Goal: Browse casually: Explore the website without a specific task or goal

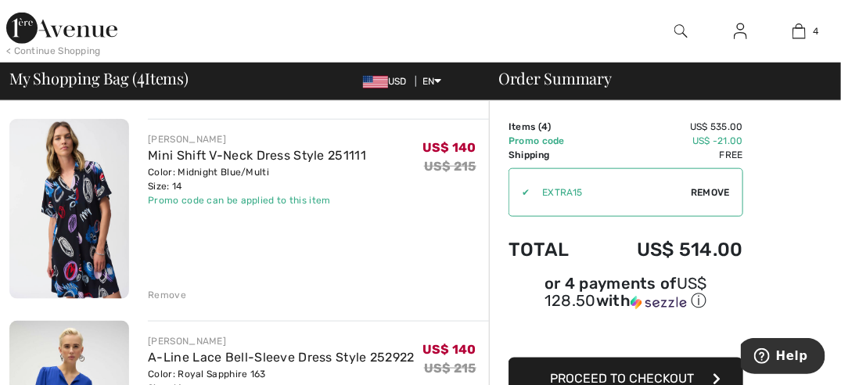
scroll to position [515, 0]
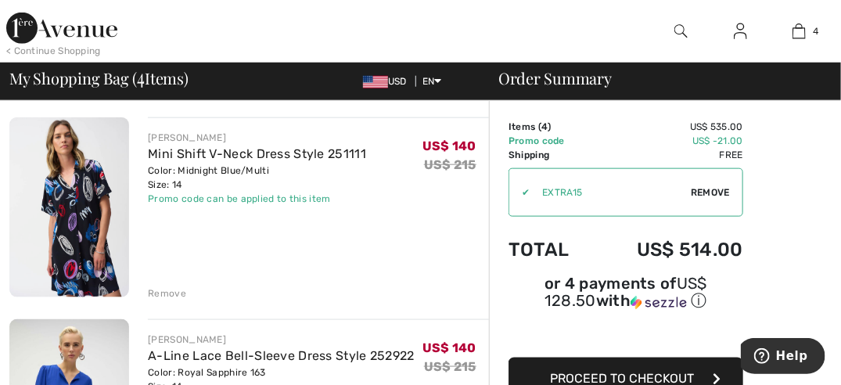
click at [167, 294] on div "Remove" at bounding box center [167, 293] width 38 height 14
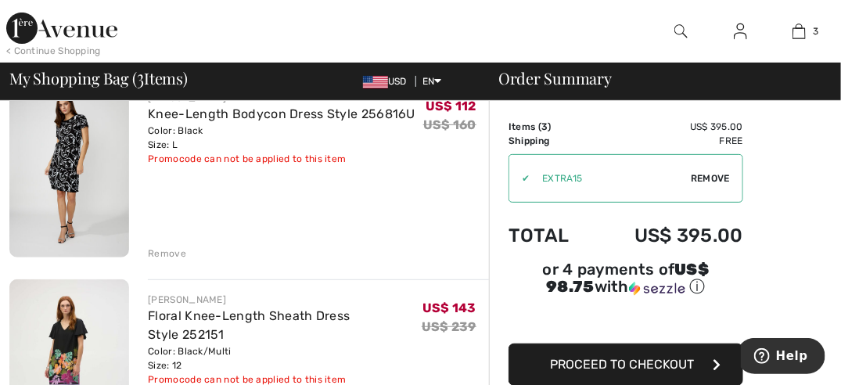
scroll to position [114, 0]
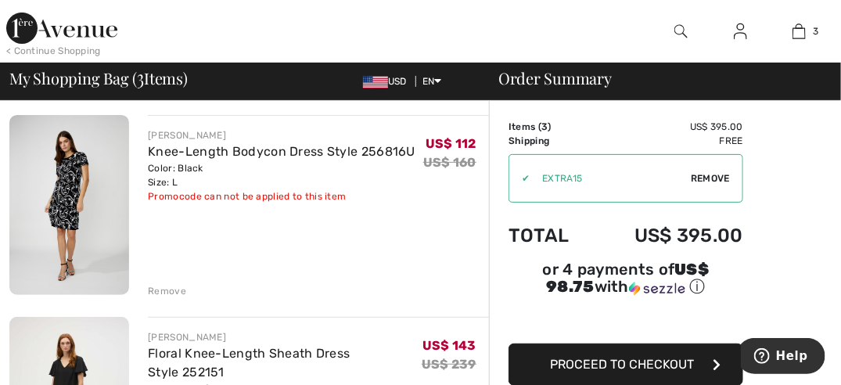
click at [63, 194] on img at bounding box center [69, 205] width 120 height 180
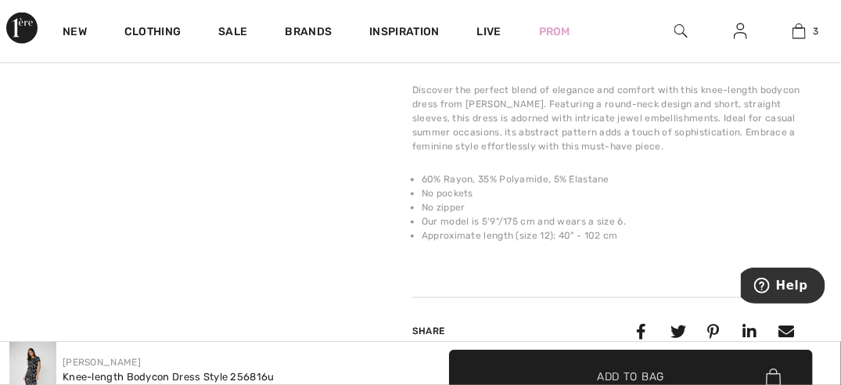
scroll to position [674, 0]
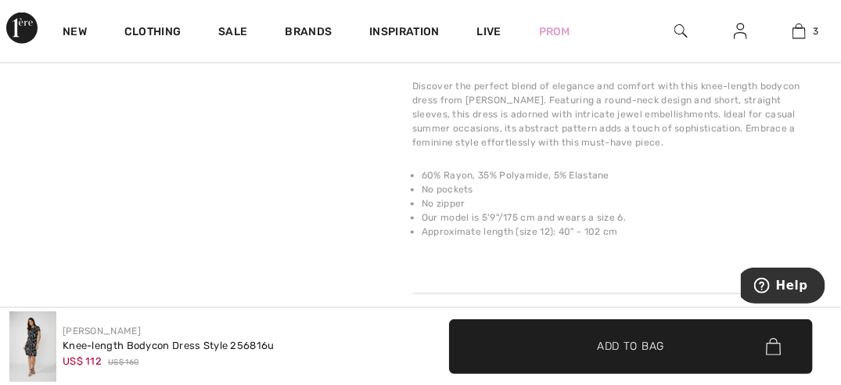
click at [101, 153] on video "Your browser does not support the video tag." at bounding box center [94, 106] width 188 height 94
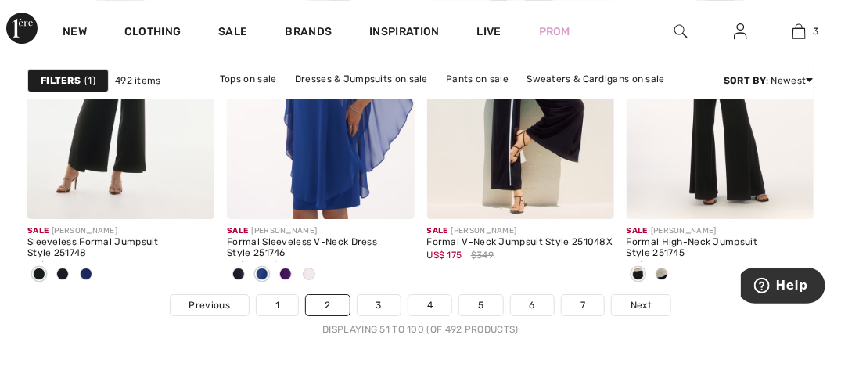
scroll to position [5628, 0]
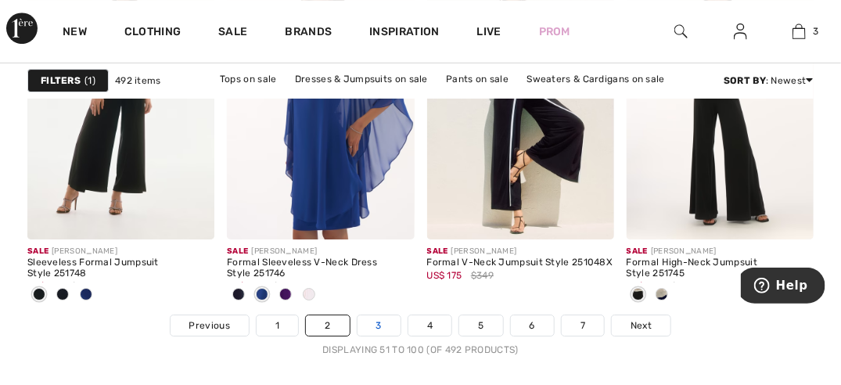
click at [376, 322] on link "3" at bounding box center [379, 325] width 43 height 20
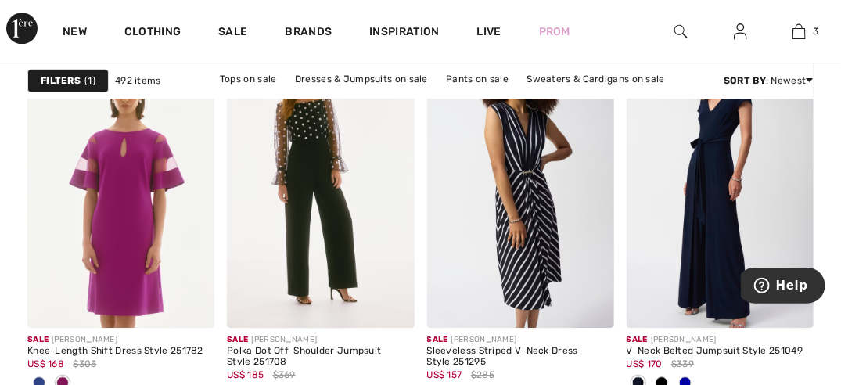
scroll to position [1377, 0]
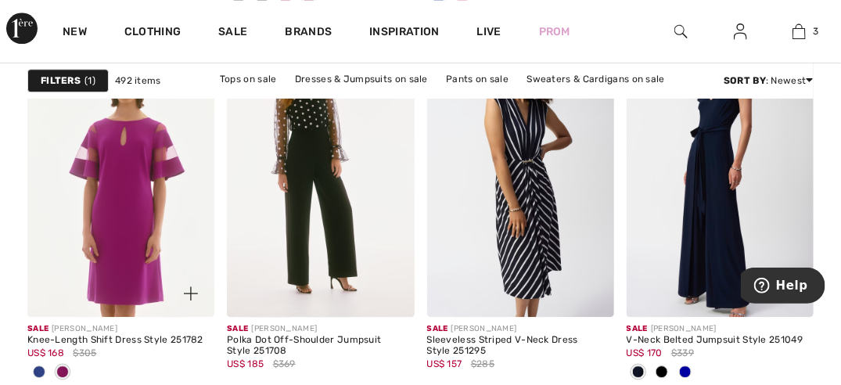
click at [41, 368] on span at bounding box center [39, 371] width 13 height 13
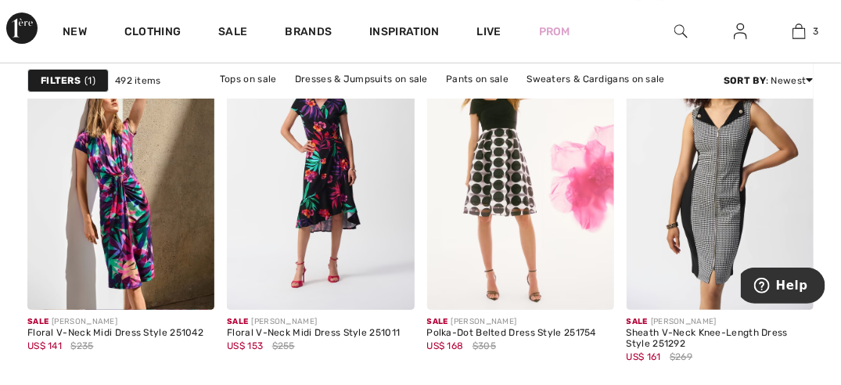
scroll to position [3838, 0]
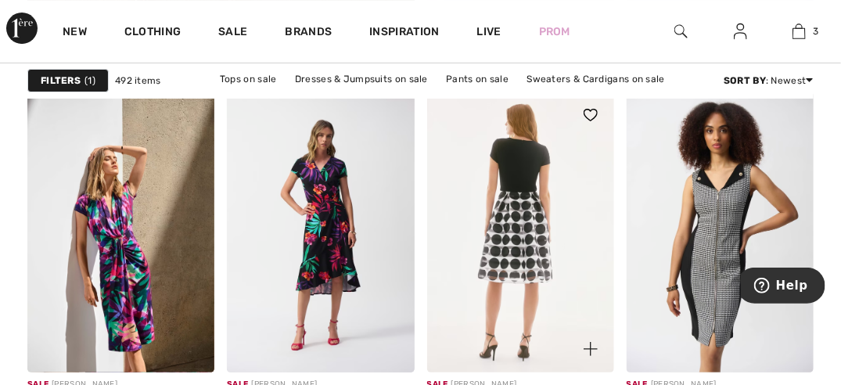
click at [523, 198] on img at bounding box center [520, 232] width 187 height 281
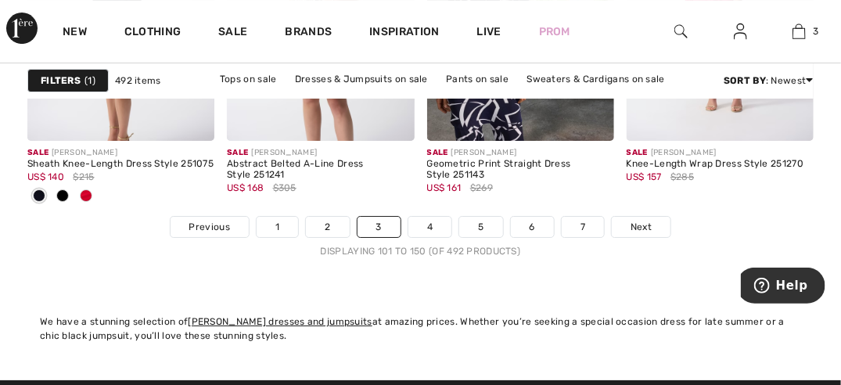
scroll to position [5675, 0]
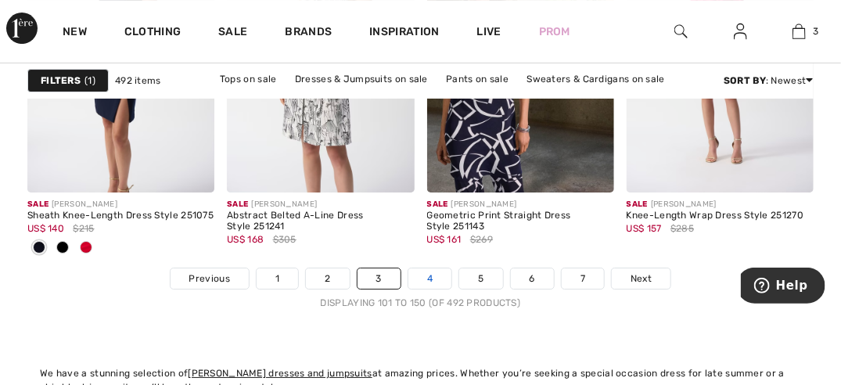
click at [426, 275] on link "4" at bounding box center [429, 278] width 43 height 20
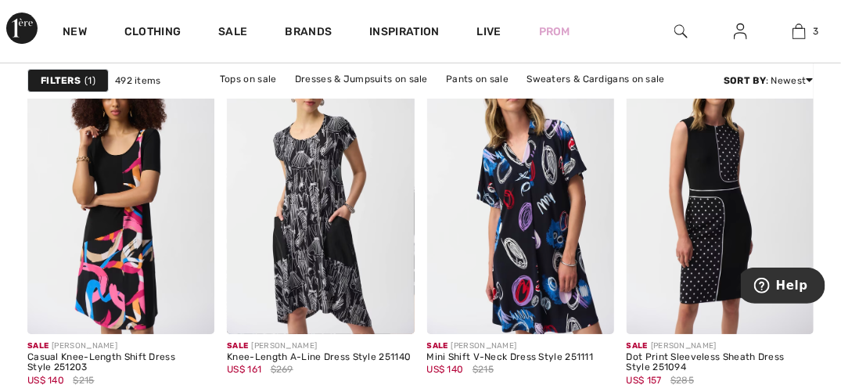
scroll to position [1853, 0]
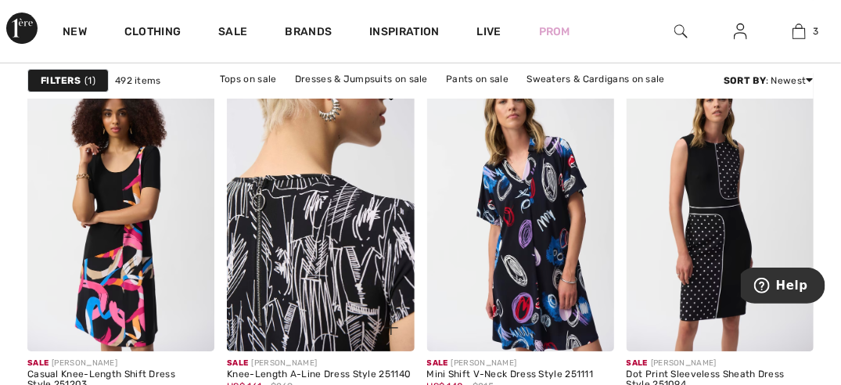
click at [317, 216] on img at bounding box center [320, 210] width 187 height 281
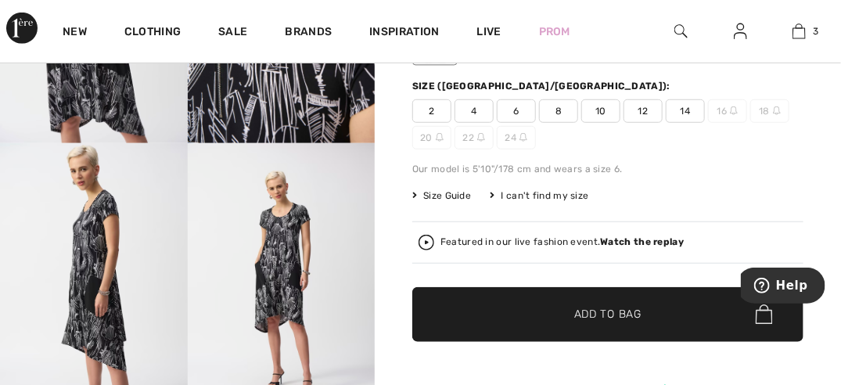
scroll to position [333, 0]
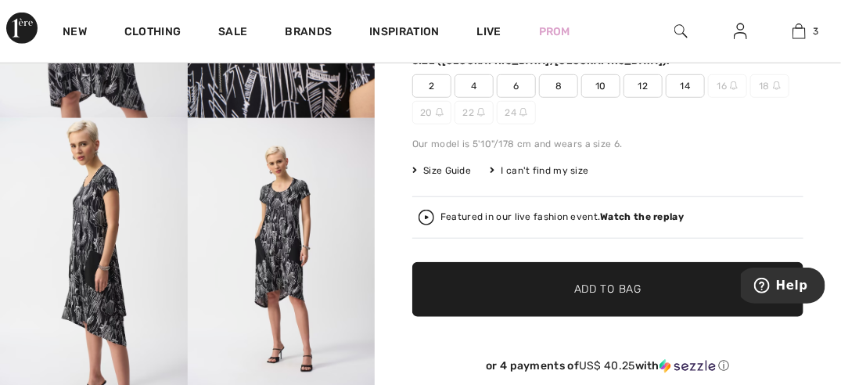
click at [264, 251] on img at bounding box center [282, 258] width 188 height 281
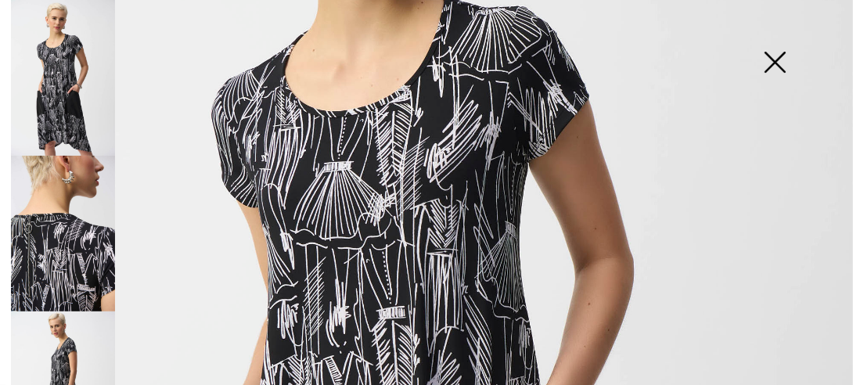
scroll to position [278, 0]
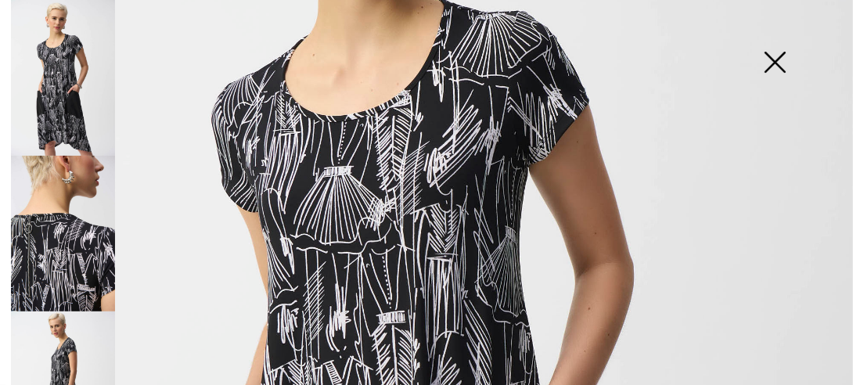
click at [68, 229] on img at bounding box center [63, 234] width 104 height 156
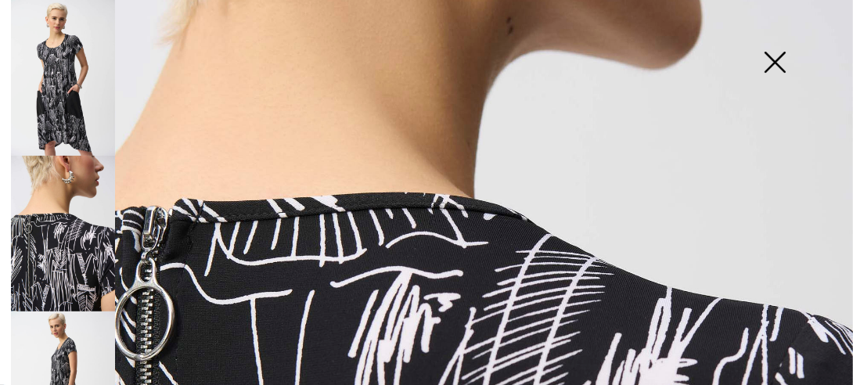
click at [63, 352] on img at bounding box center [63, 389] width 104 height 156
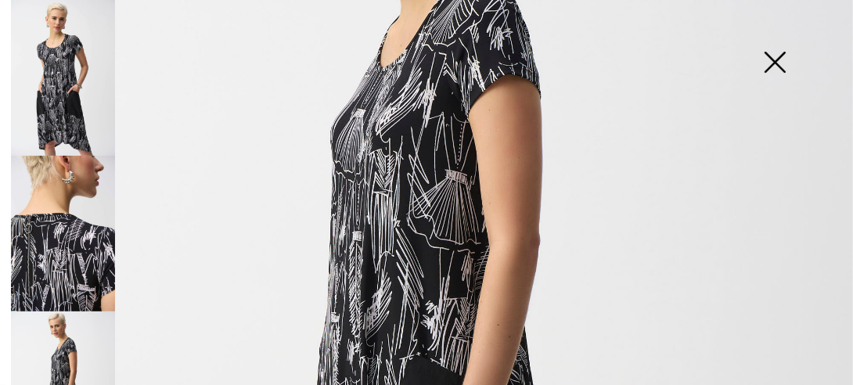
scroll to position [207, 0]
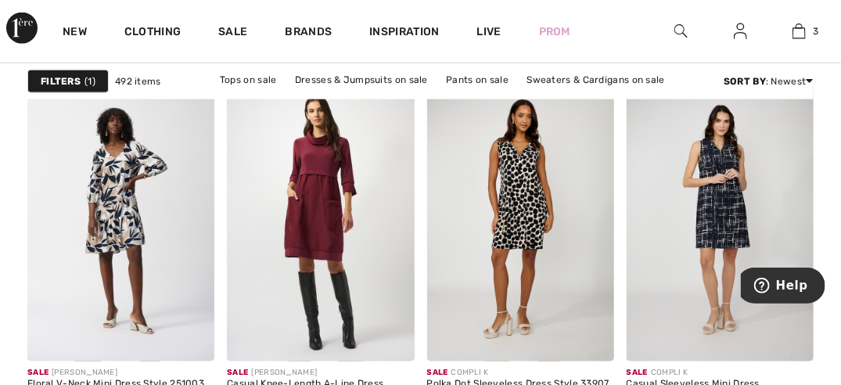
scroll to position [2596, 0]
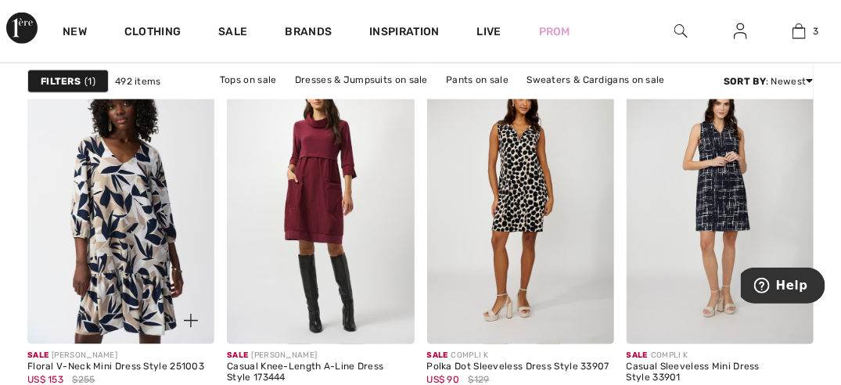
click at [120, 196] on img at bounding box center [120, 203] width 187 height 281
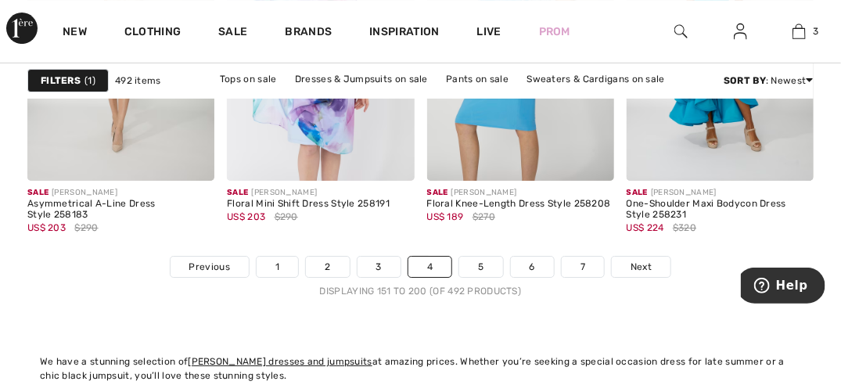
scroll to position [5772, 0]
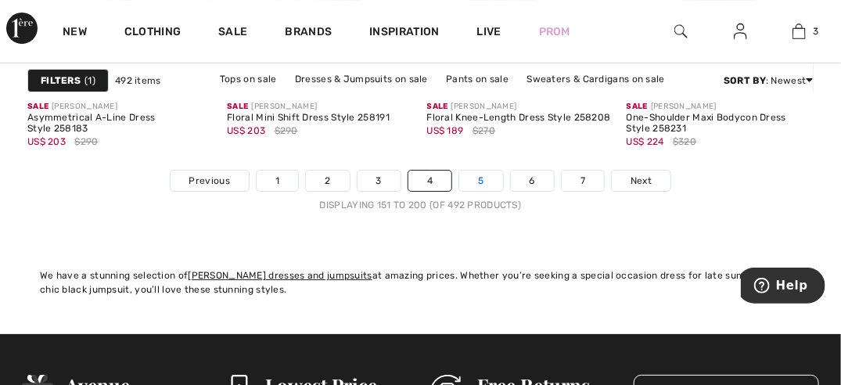
click at [484, 177] on link "5" at bounding box center [480, 181] width 43 height 20
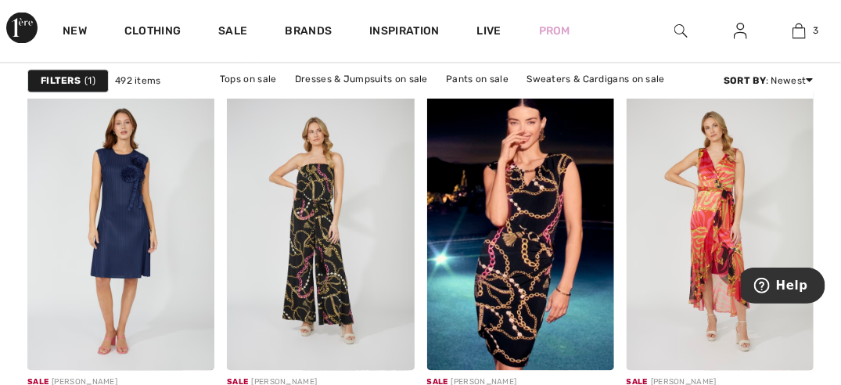
scroll to position [920, 0]
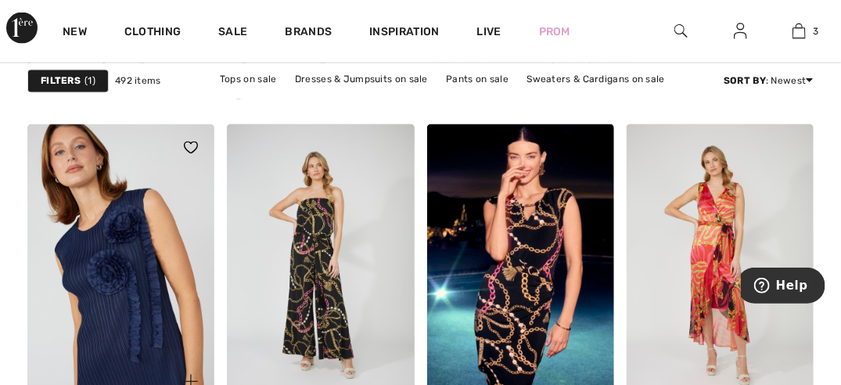
click at [128, 274] on img at bounding box center [120, 264] width 187 height 281
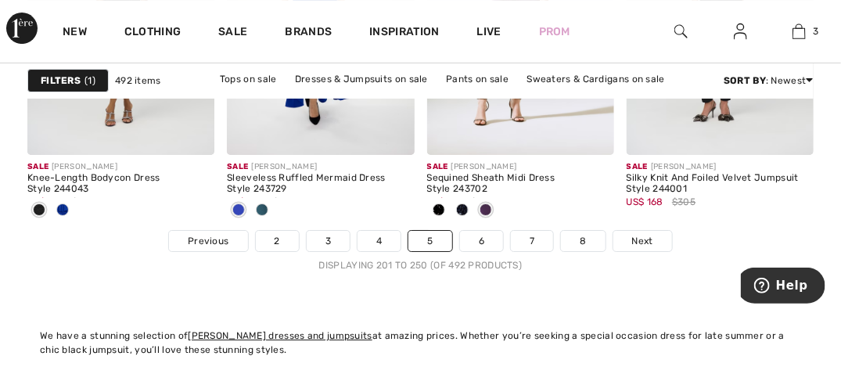
scroll to position [5790, 0]
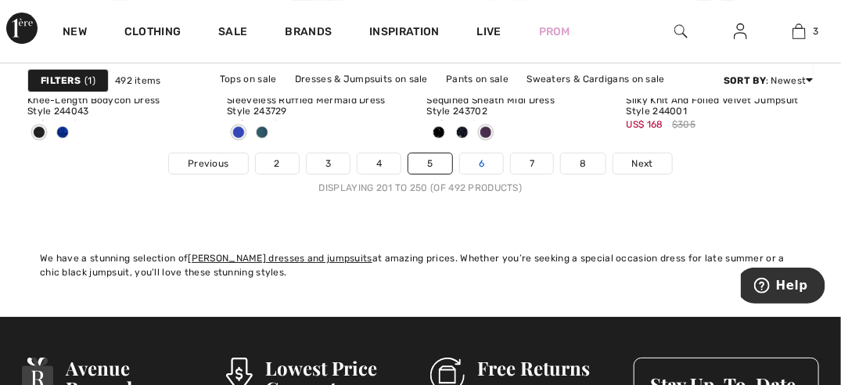
click at [483, 165] on link "6" at bounding box center [481, 163] width 43 height 20
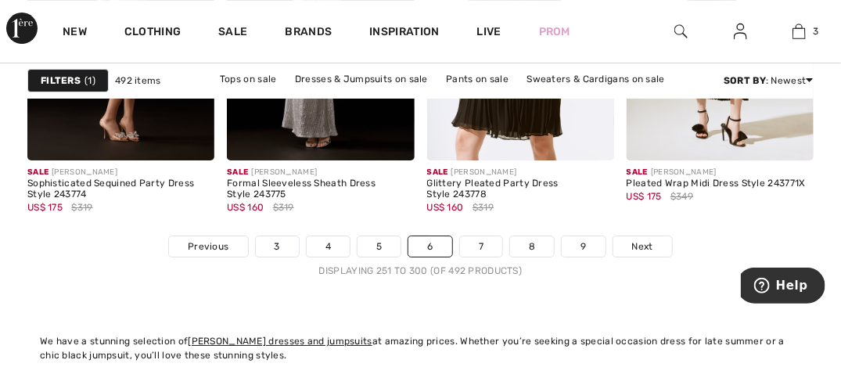
scroll to position [5699, 0]
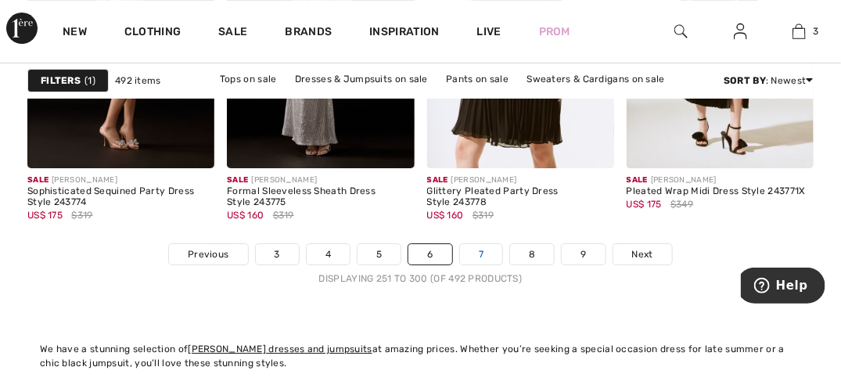
click at [482, 255] on link "7" at bounding box center [481, 254] width 42 height 20
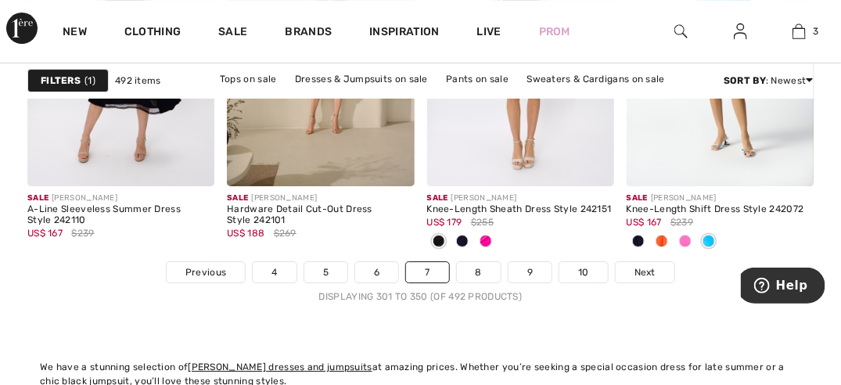
scroll to position [5785, 0]
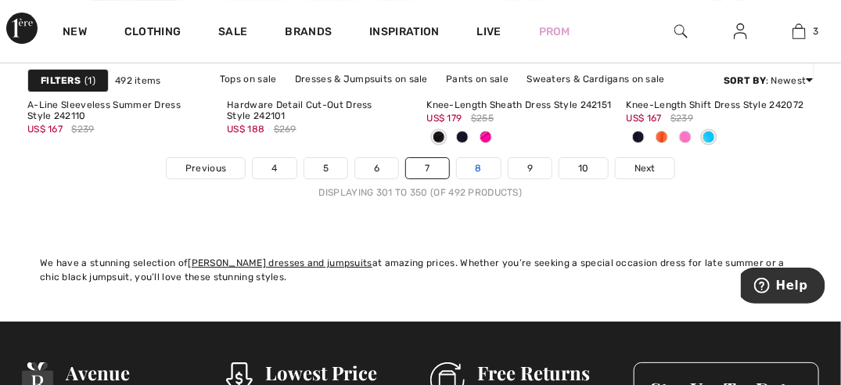
click at [480, 164] on link "8" at bounding box center [479, 168] width 44 height 20
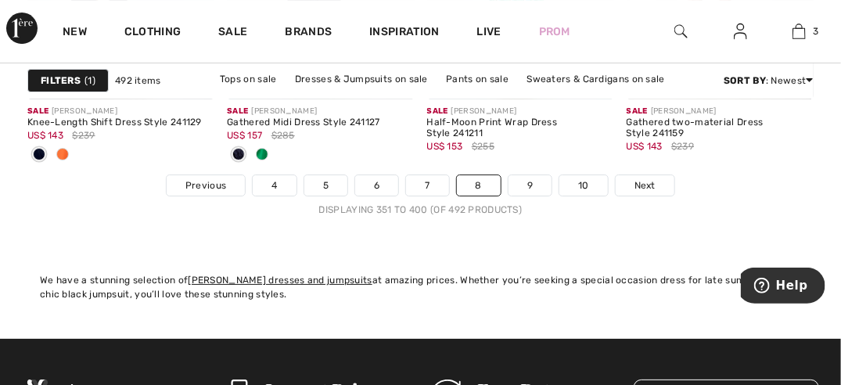
scroll to position [5681, 0]
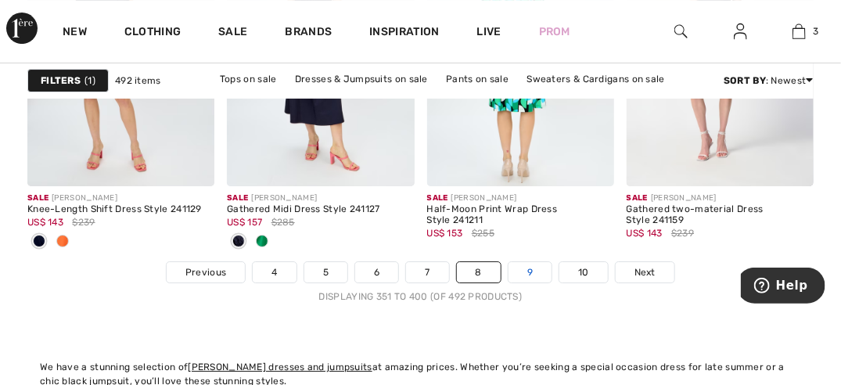
click at [526, 270] on link "9" at bounding box center [530, 272] width 43 height 20
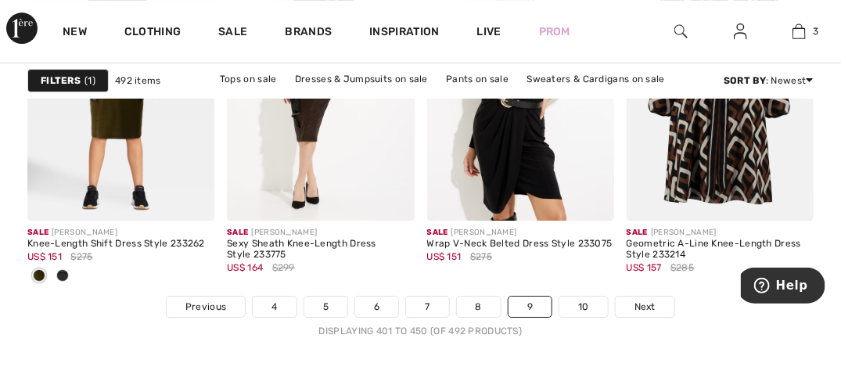
scroll to position [5638, 0]
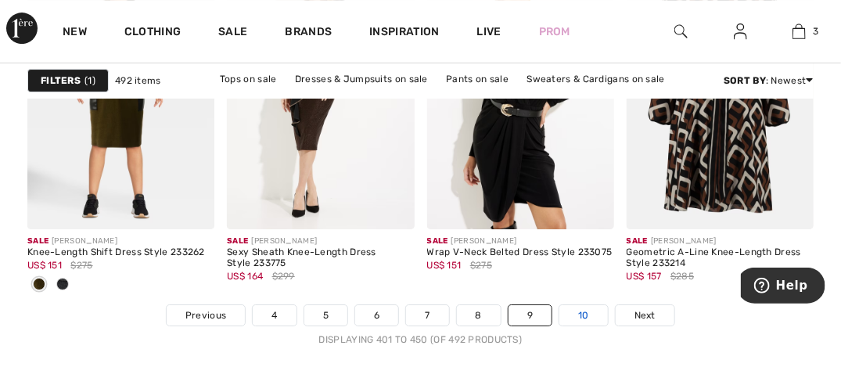
click at [582, 313] on link "10" at bounding box center [583, 315] width 49 height 20
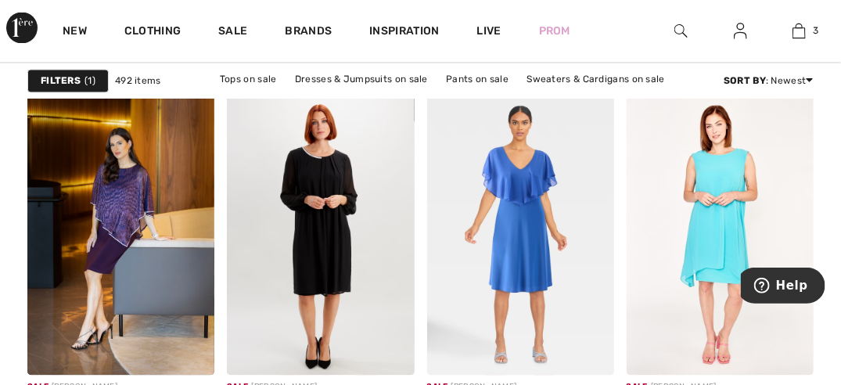
scroll to position [1026, 0]
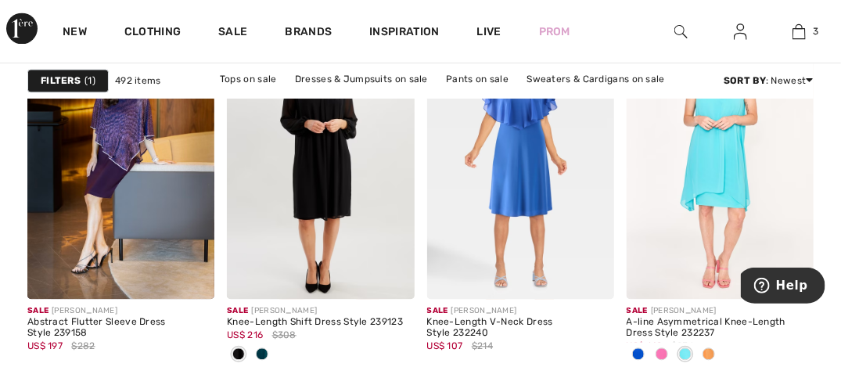
click at [637, 354] on span at bounding box center [638, 353] width 13 height 13
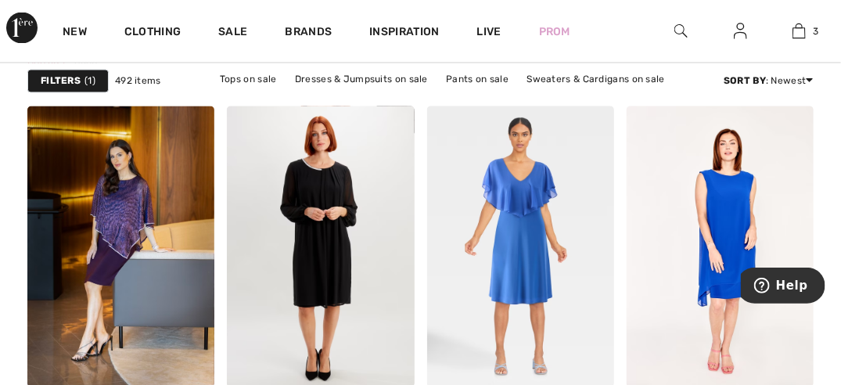
scroll to position [961, 0]
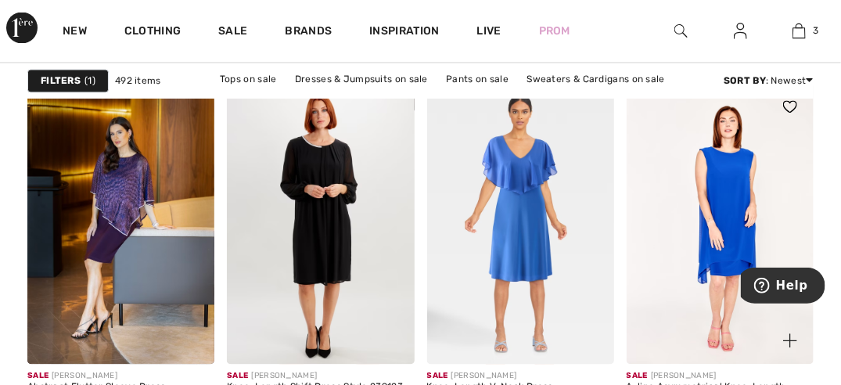
click at [741, 217] on img at bounding box center [720, 224] width 187 height 281
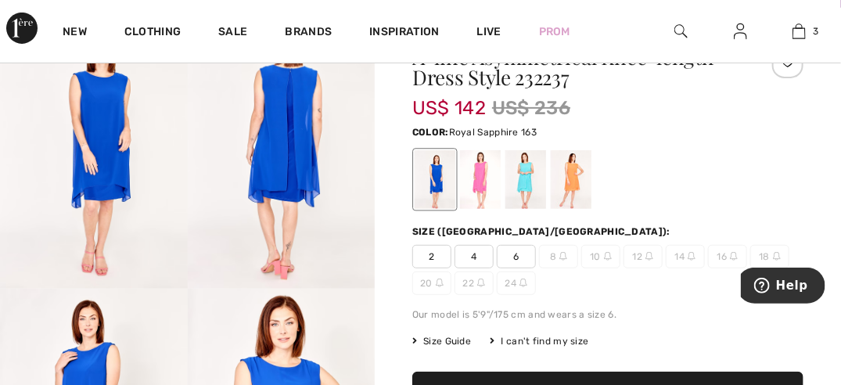
scroll to position [167, 0]
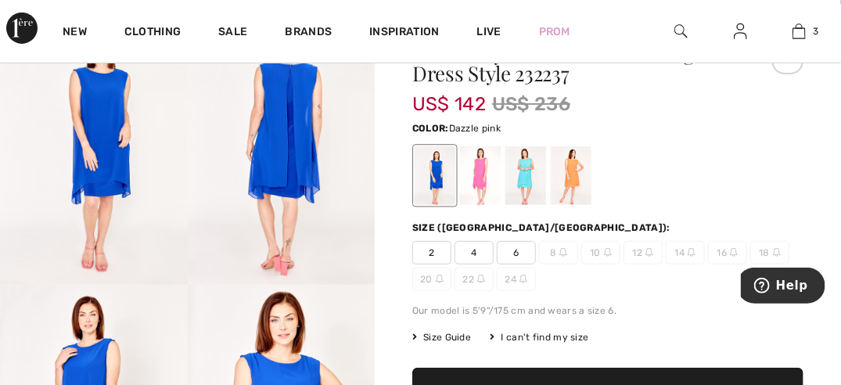
click at [478, 169] on div at bounding box center [480, 175] width 41 height 59
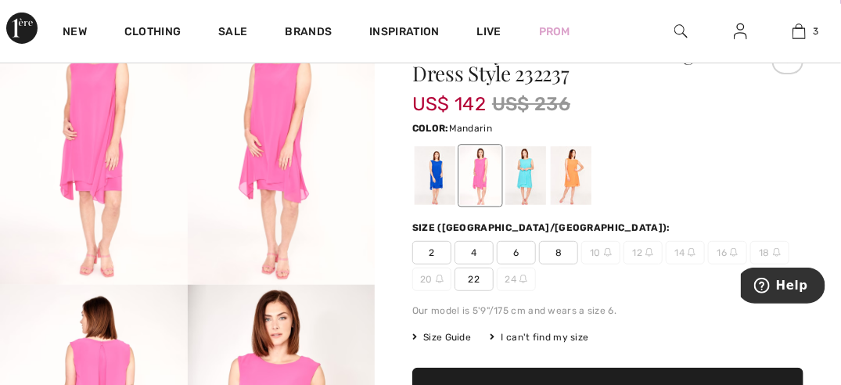
click at [567, 170] on div at bounding box center [571, 175] width 41 height 59
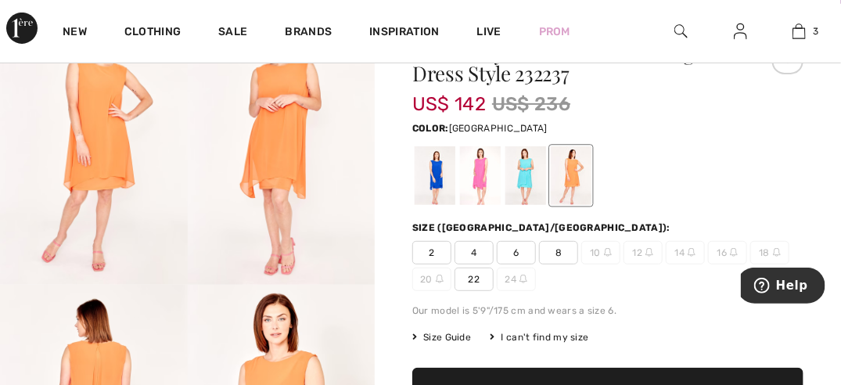
click at [527, 171] on div at bounding box center [525, 175] width 41 height 59
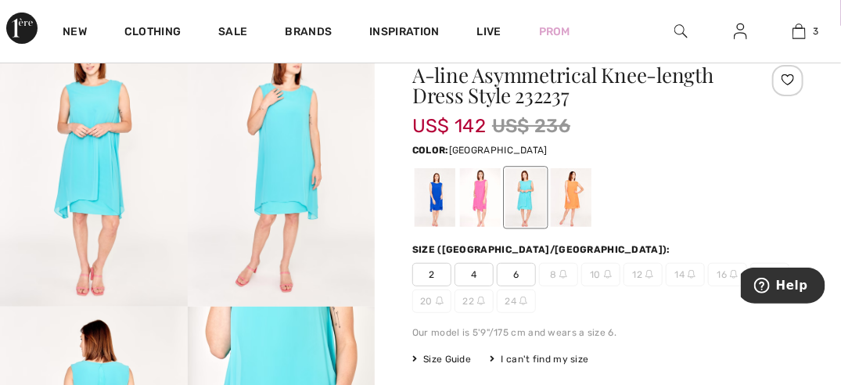
scroll to position [138, 0]
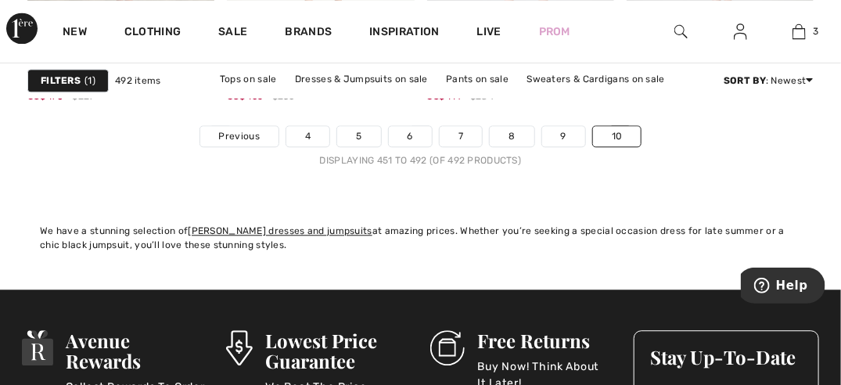
scroll to position [5123, 0]
